Goal: Information Seeking & Learning: Learn about a topic

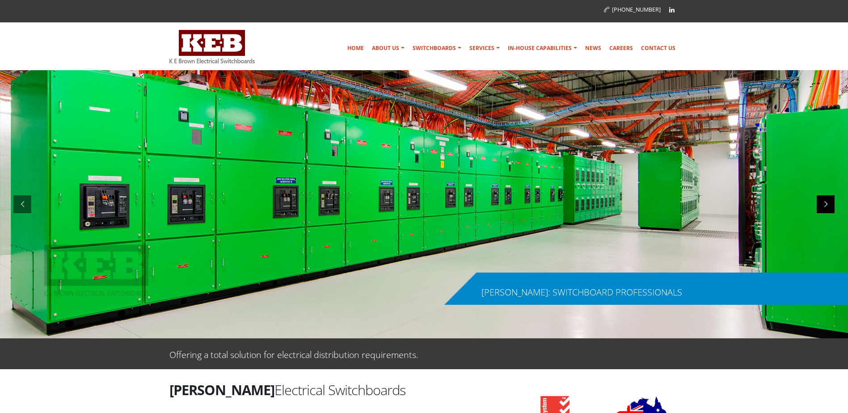
click at [828, 205] on div at bounding box center [826, 204] width 18 height 18
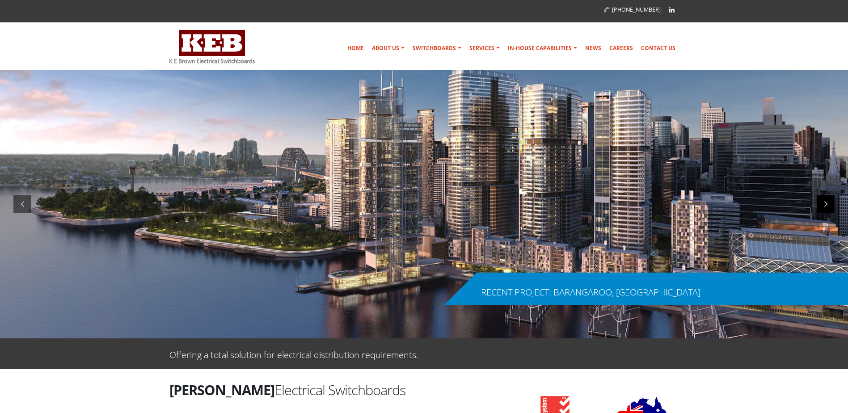
click at [824, 203] on div at bounding box center [826, 204] width 18 height 18
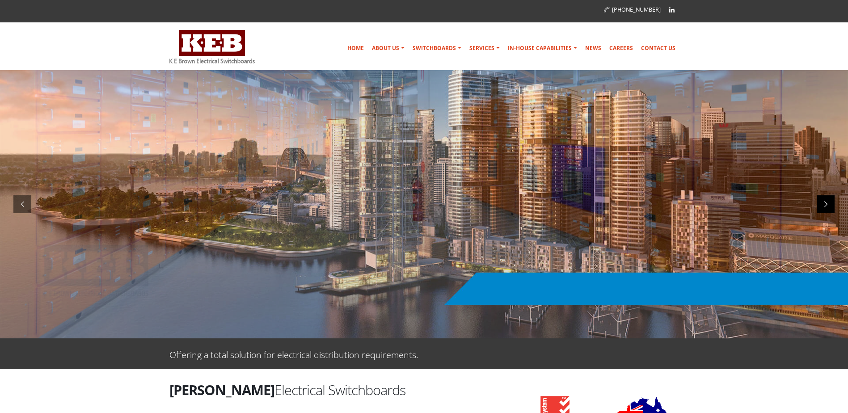
click at [824, 204] on div at bounding box center [826, 204] width 18 height 18
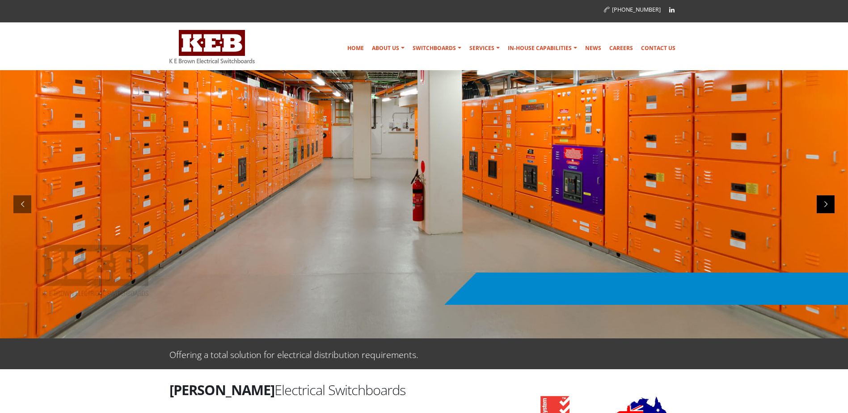
click at [824, 204] on div at bounding box center [826, 204] width 18 height 18
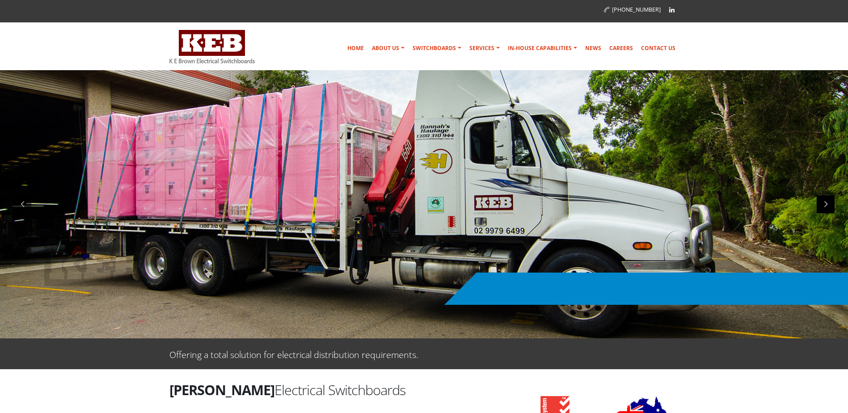
click at [824, 204] on div at bounding box center [826, 204] width 18 height 18
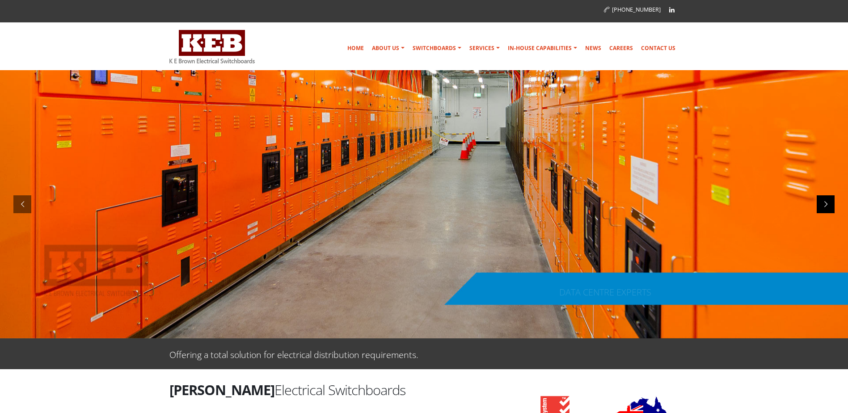
click at [824, 204] on div at bounding box center [826, 204] width 18 height 18
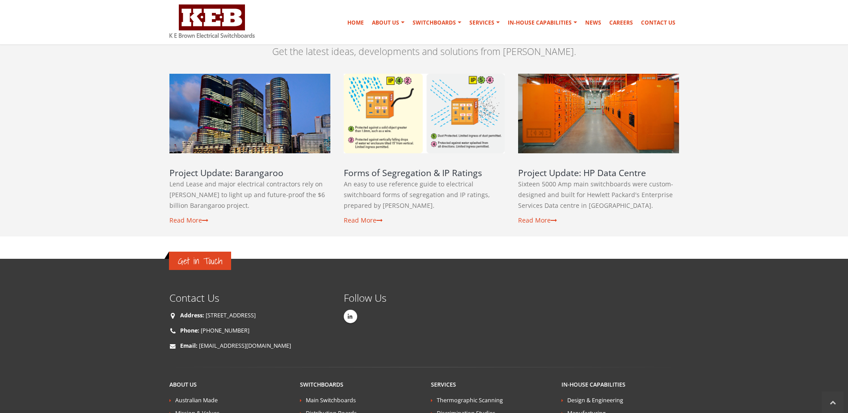
scroll to position [1475, 0]
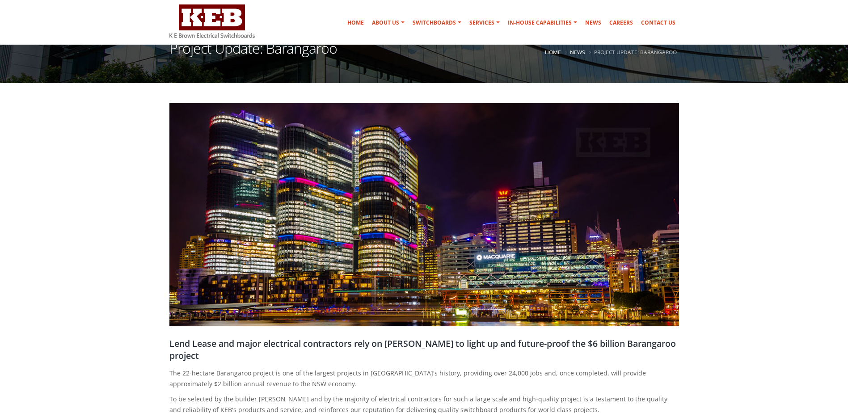
scroll to position [313, 0]
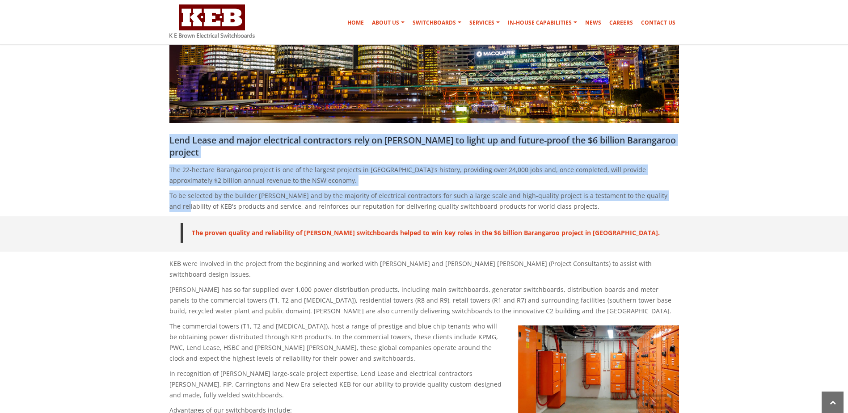
drag, startPoint x: 157, startPoint y: 139, endPoint x: 663, endPoint y: 194, distance: 509.1
click at [663, 194] on section "Lend Lease and major electrical contractors rely on [PERSON_NAME] to light up a…" at bounding box center [424, 55] width 848 height 321
drag, startPoint x: 663, startPoint y: 194, endPoint x: 512, endPoint y: 186, distance: 151.4
click at [512, 186] on div "Lend Lease and major electrical contractors rely on [PERSON_NAME] to light up a…" at bounding box center [424, 175] width 523 height 82
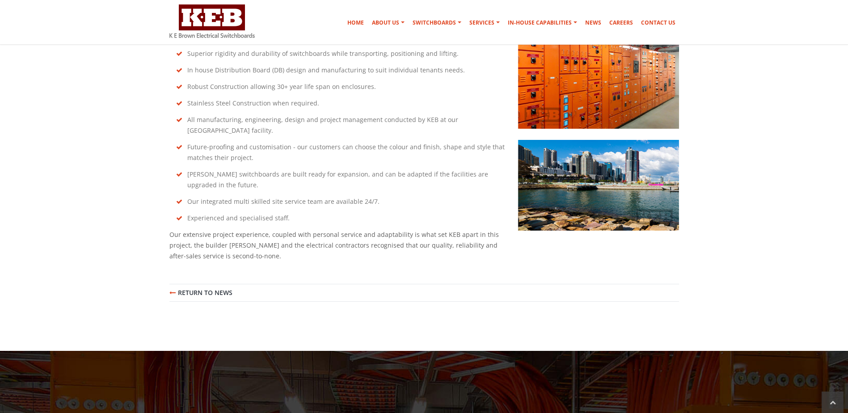
scroll to position [894, 0]
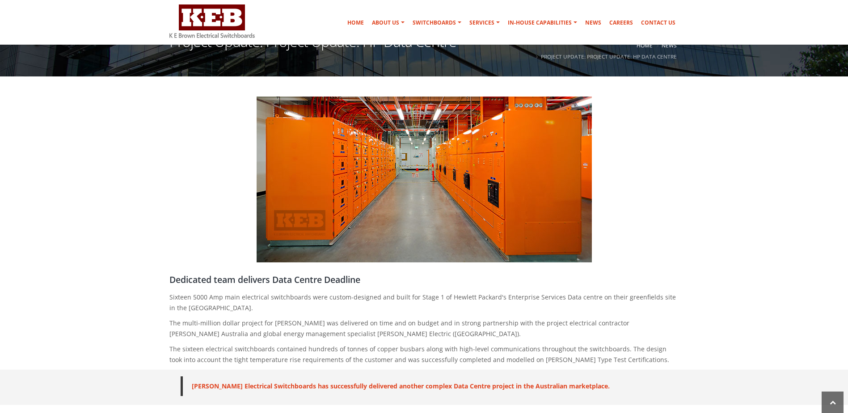
scroll to position [268, 0]
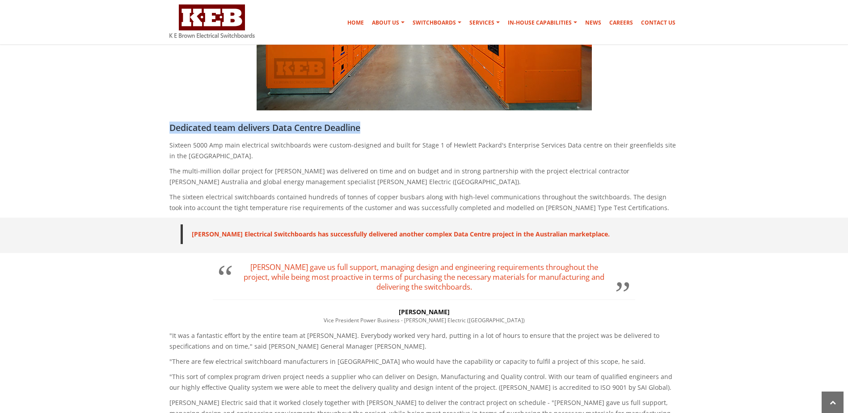
drag, startPoint x: 165, startPoint y: 127, endPoint x: 500, endPoint y: 123, distance: 335.8
click at [500, 123] on div "Dedicated team delivers Data Centre Deadline Sixteen 5000 Amp main electrical s…" at bounding box center [424, 170] width 523 height 96
drag, startPoint x: 500, startPoint y: 123, endPoint x: 326, endPoint y: 167, distance: 179.4
click at [326, 167] on p "The multi-million dollar project for K E Brown was delivered on time and on bud…" at bounding box center [424, 176] width 510 height 21
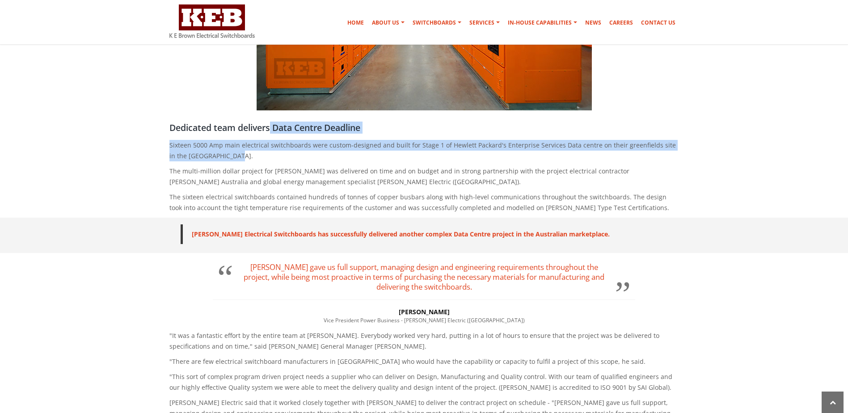
drag, startPoint x: 271, startPoint y: 128, endPoint x: 456, endPoint y: 158, distance: 187.9
click at [456, 158] on div "Dedicated team delivers Data Centre Deadline Sixteen 5000 Amp main electrical s…" at bounding box center [424, 170] width 523 height 96
drag, startPoint x: 456, startPoint y: 158, endPoint x: 277, endPoint y: 153, distance: 179.3
click at [277, 153] on p "Sixteen 5000 Amp main electrical switchboards were custom-designed and built fo…" at bounding box center [424, 150] width 510 height 21
drag, startPoint x: 304, startPoint y: 151, endPoint x: 164, endPoint y: 150, distance: 140.8
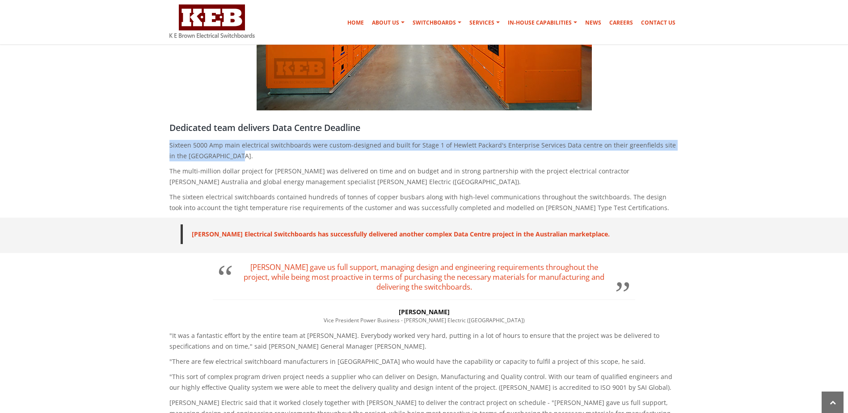
click at [164, 150] on div "Dedicated team delivers Data Centre Deadline Sixteen 5000 Amp main electrical s…" at bounding box center [424, 170] width 523 height 96
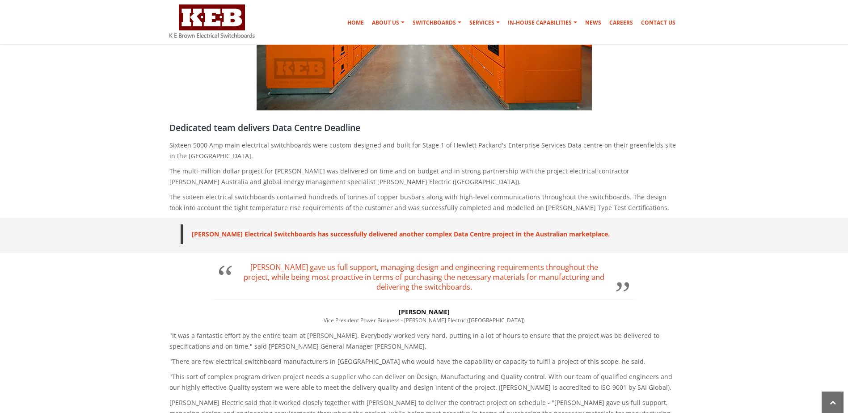
drag, startPoint x: 164, startPoint y: 150, endPoint x: 304, endPoint y: 164, distance: 141.6
click at [304, 164] on div "Dedicated team delivers Data Centre Deadline Sixteen 5000 Amp main electrical s…" at bounding box center [424, 170] width 523 height 96
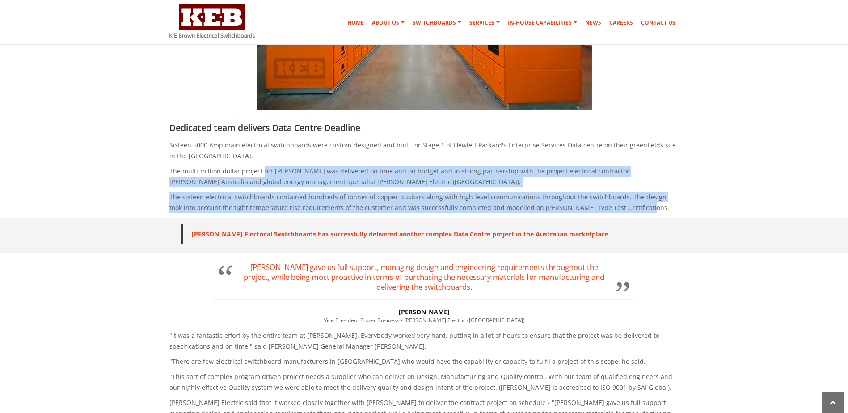
drag, startPoint x: 260, startPoint y: 171, endPoint x: 615, endPoint y: 215, distance: 357.3
click at [615, 215] on div "Dedicated team delivers Data Centre Deadline Sixteen 5000 Amp main electrical s…" at bounding box center [424, 170] width 523 height 96
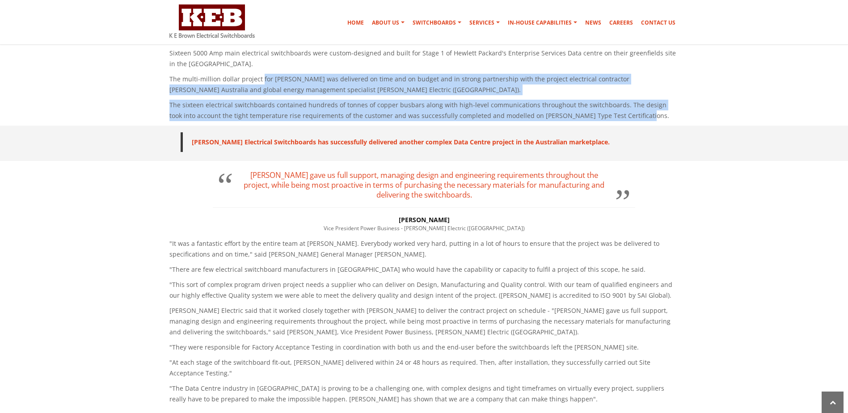
scroll to position [492, 0]
